Goal: Use online tool/utility: Utilize a website feature to perform a specific function

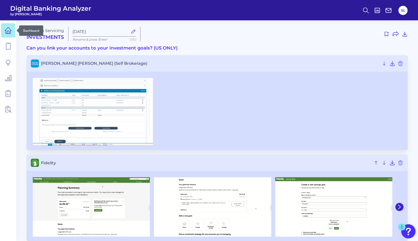
click at [7, 32] on icon at bounding box center [8, 30] width 7 height 7
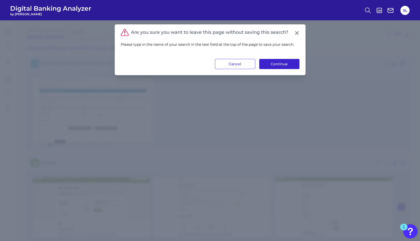
click at [285, 63] on button "Continue" at bounding box center [279, 64] width 40 height 10
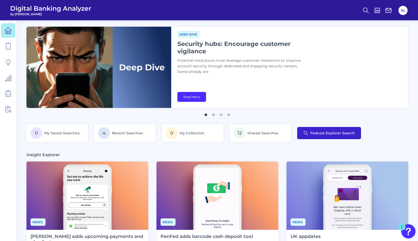
click at [327, 135] on span "Feature Explorer Search" at bounding box center [332, 133] width 45 height 4
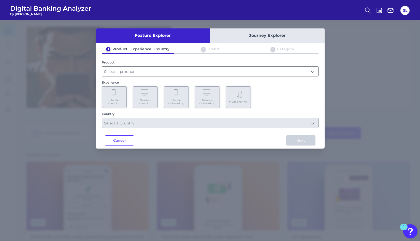
click at [119, 73] on input "text" at bounding box center [210, 72] width 216 height 10
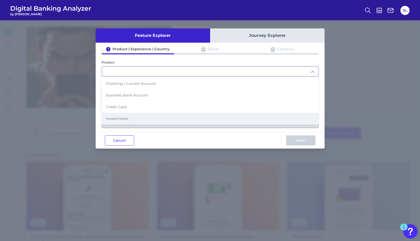
click at [120, 120] on span "Investments" at bounding box center [117, 119] width 22 height 5
type input "Investments"
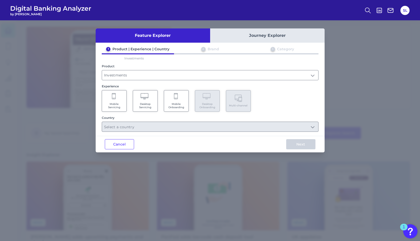
click at [176, 101] on Onboarding "Mobile Onboarding" at bounding box center [176, 101] width 25 height 22
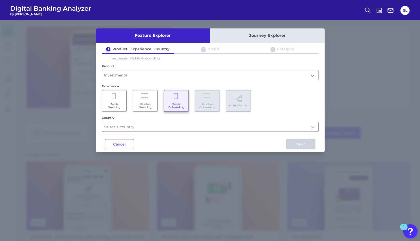
click at [160, 127] on input "text" at bounding box center [210, 127] width 216 height 10
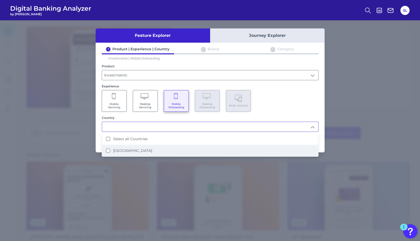
click at [124, 152] on label "[GEOGRAPHIC_DATA]" at bounding box center [132, 151] width 39 height 5
type input "Select all Countries"
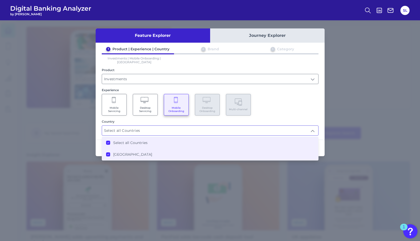
click at [294, 105] on div "Mobile Servicing Desktop Servicing Mobile Onboarding Desktop Onboarding Multi-c…" at bounding box center [210, 105] width 217 height 22
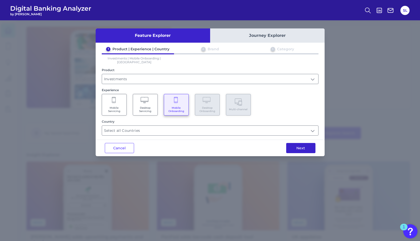
click at [301, 148] on button "Next" at bounding box center [300, 148] width 29 height 10
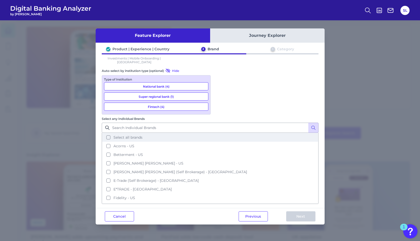
click at [220, 133] on button "Select all brands" at bounding box center [210, 137] width 216 height 9
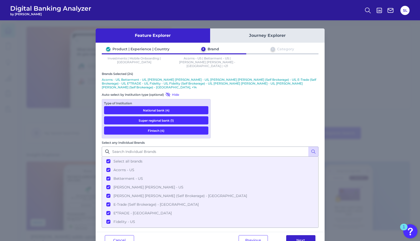
click at [302, 236] on button "Next" at bounding box center [300, 241] width 29 height 10
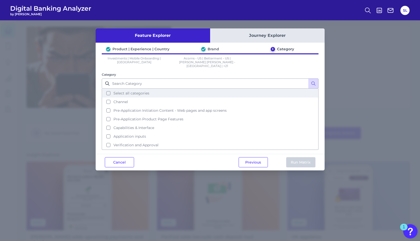
click at [109, 90] on button "Select all categories" at bounding box center [210, 93] width 216 height 9
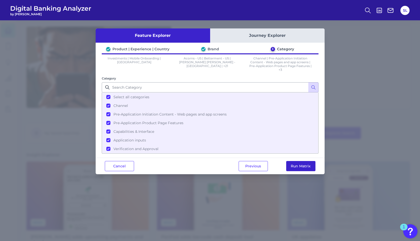
click at [299, 168] on button "Run Matrix" at bounding box center [300, 166] width 29 height 10
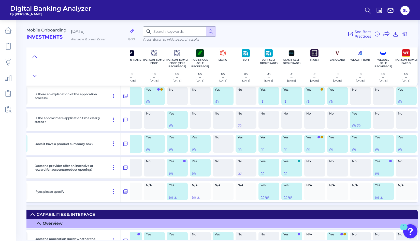
scroll to position [2300, 264]
